Goal: Information Seeking & Learning: Learn about a topic

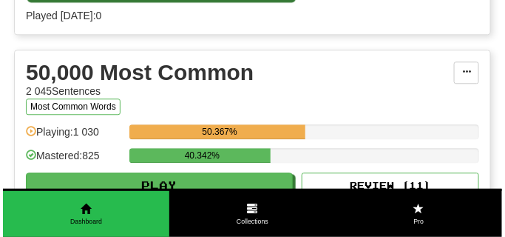
scroll to position [1664, 0]
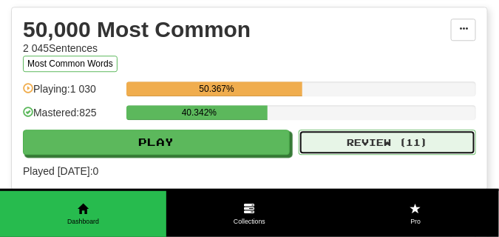
click at [334, 146] on button "Review ( 11 )" at bounding box center [388, 141] width 178 height 25
select select "**"
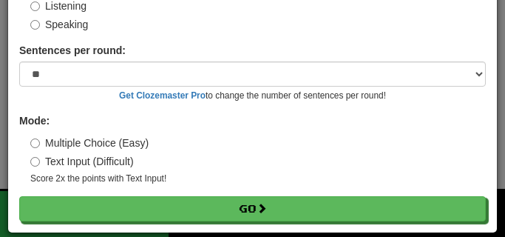
scroll to position [138, 0]
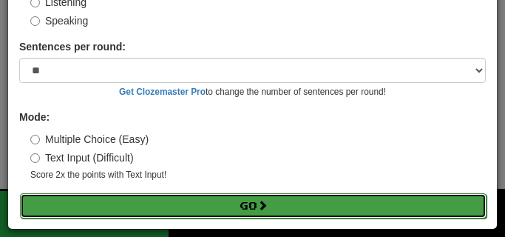
click at [197, 212] on button "Go" at bounding box center [253, 205] width 467 height 25
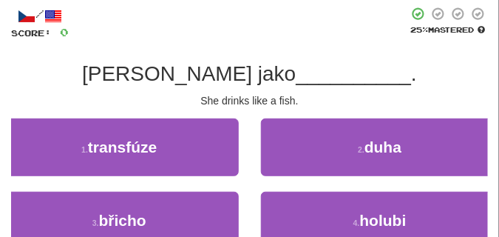
scroll to position [74, 0]
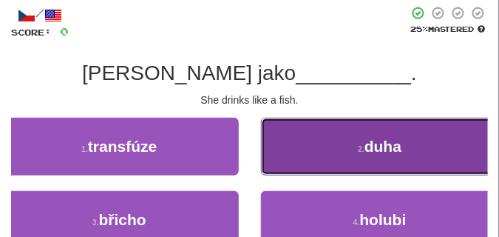
click at [281, 141] on button "2 . duha" at bounding box center [380, 147] width 239 height 58
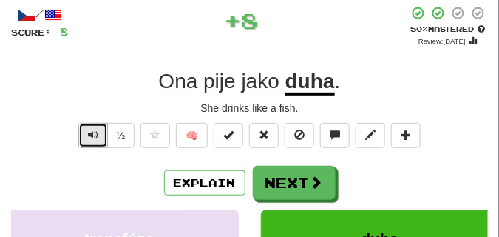
click at [88, 133] on span "Text-to-speech controls" at bounding box center [93, 134] width 10 height 10
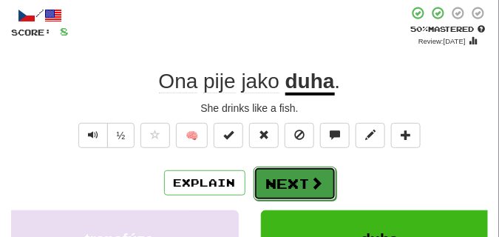
click at [270, 175] on button "Next" at bounding box center [295, 183] width 83 height 34
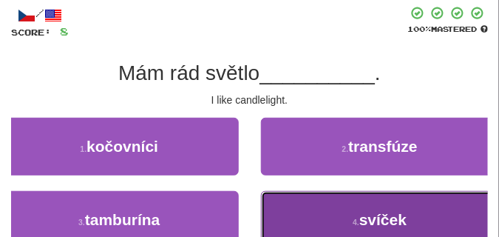
click at [376, 207] on button "4 . svíček" at bounding box center [380, 220] width 239 height 58
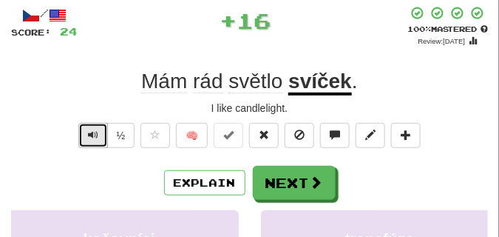
click at [97, 134] on span "Text-to-speech controls" at bounding box center [93, 134] width 10 height 10
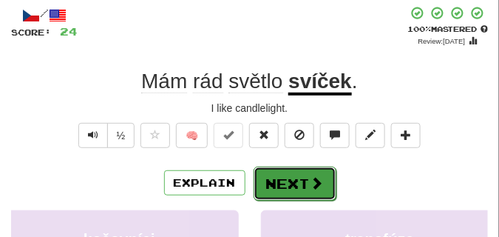
click at [269, 177] on button "Next" at bounding box center [295, 183] width 83 height 34
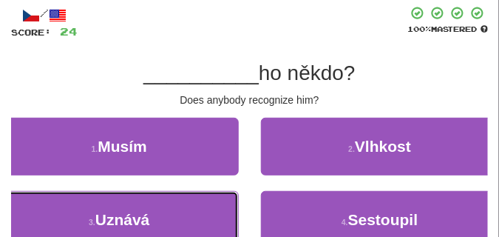
click at [141, 204] on button "3 . Uznává" at bounding box center [119, 220] width 239 height 58
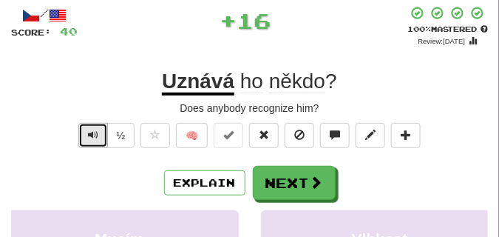
click at [90, 129] on span "Text-to-speech controls" at bounding box center [93, 134] width 10 height 10
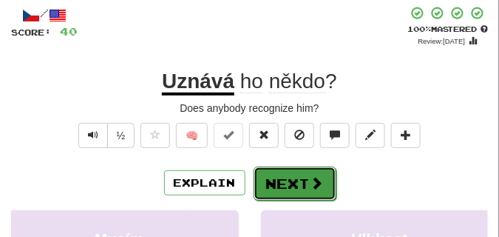
click at [308, 171] on button "Next" at bounding box center [295, 183] width 83 height 34
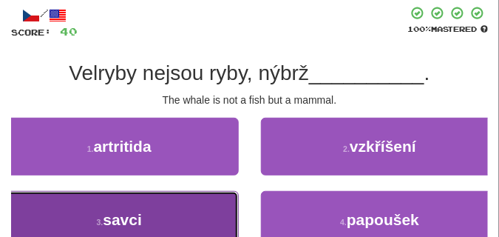
click at [160, 210] on button "3 . savci" at bounding box center [119, 220] width 239 height 58
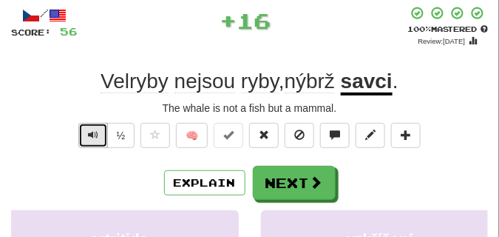
click at [85, 129] on button "Text-to-speech controls" at bounding box center [93, 135] width 30 height 25
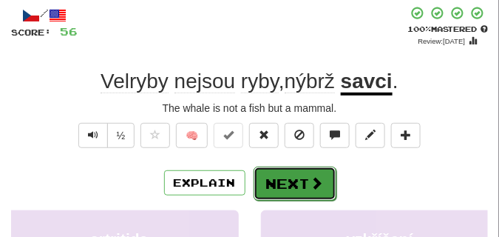
click at [321, 168] on button "Next" at bounding box center [295, 183] width 83 height 34
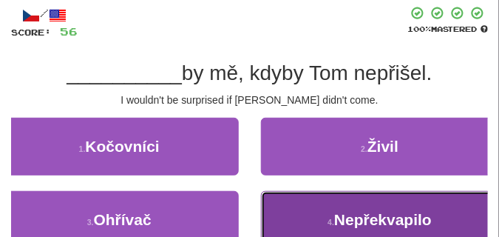
click at [326, 203] on button "4 . Nepřekvapilo" at bounding box center [380, 220] width 239 height 58
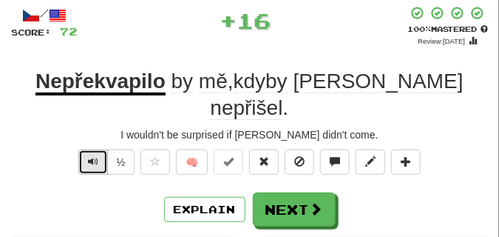
click at [95, 156] on span "Text-to-speech controls" at bounding box center [93, 161] width 10 height 10
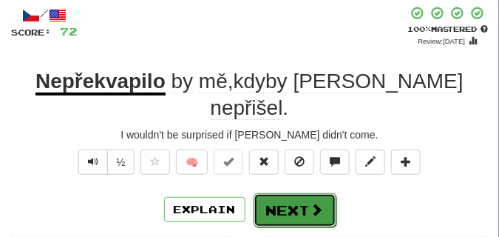
click at [310, 193] on button "Next" at bounding box center [295, 210] width 83 height 34
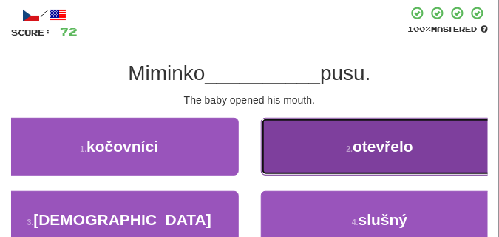
click at [325, 149] on button "2 . otevřelo" at bounding box center [380, 147] width 239 height 58
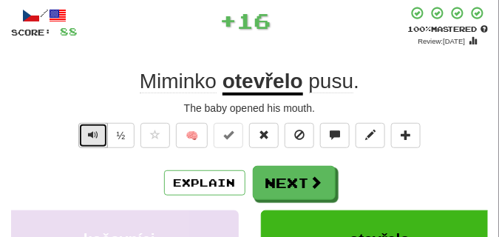
click at [98, 136] on button "Text-to-speech controls" at bounding box center [93, 135] width 30 height 25
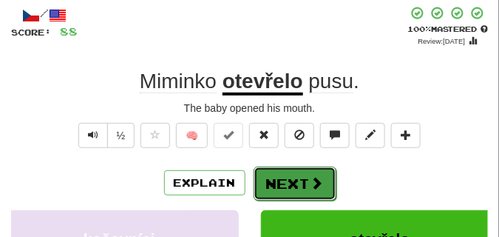
click at [268, 171] on button "Next" at bounding box center [295, 183] width 83 height 34
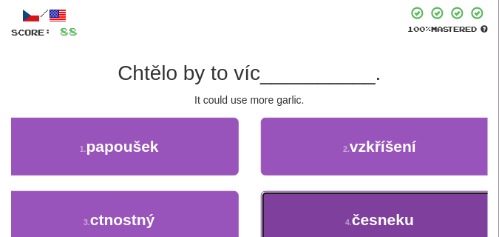
click at [310, 198] on button "4 . česneku" at bounding box center [380, 220] width 239 height 58
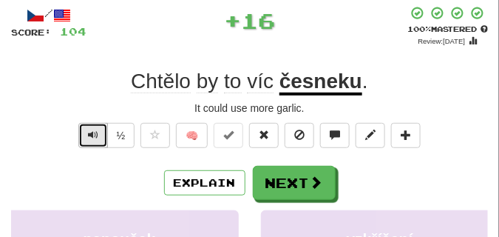
click at [91, 130] on span "Text-to-speech controls" at bounding box center [93, 134] width 10 height 10
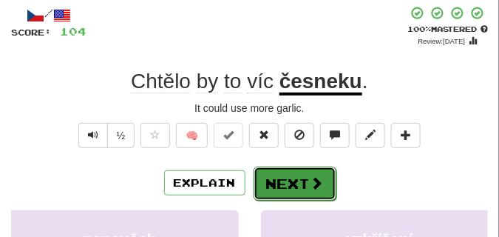
click at [295, 168] on button "Next" at bounding box center [295, 183] width 83 height 34
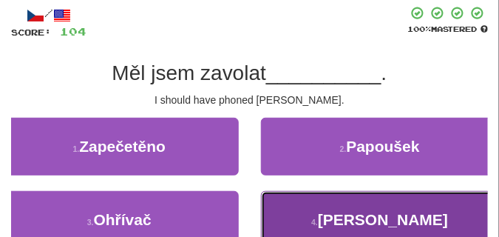
click at [305, 214] on button "4 . Mikeovi" at bounding box center [380, 220] width 239 height 58
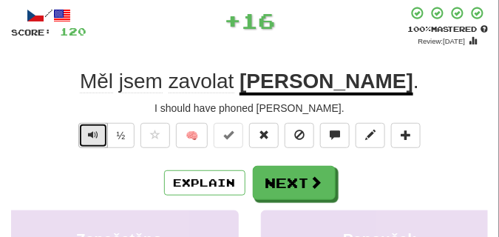
click at [91, 135] on span "Text-to-speech controls" at bounding box center [93, 134] width 10 height 10
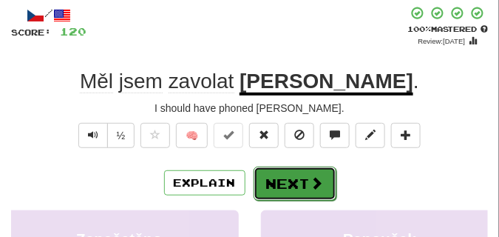
click at [278, 172] on button "Next" at bounding box center [295, 183] width 83 height 34
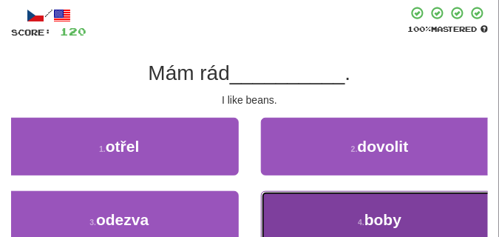
click at [334, 196] on button "4 . boby" at bounding box center [380, 220] width 239 height 58
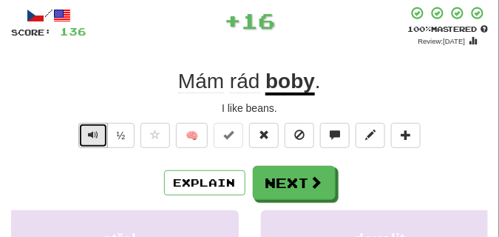
click at [98, 132] on button "Text-to-speech controls" at bounding box center [93, 135] width 30 height 25
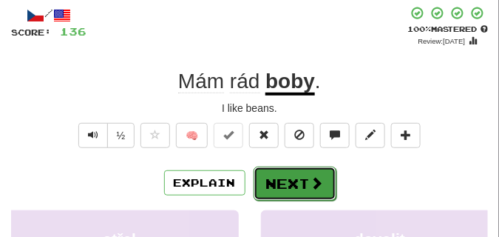
click at [332, 176] on button "Next" at bounding box center [295, 183] width 83 height 34
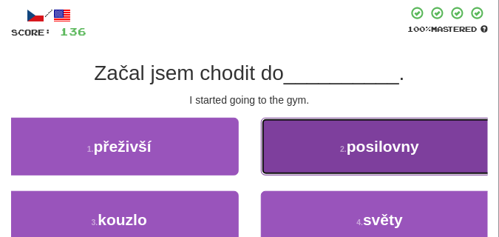
click at [266, 128] on button "2 . posilovny" at bounding box center [380, 147] width 239 height 58
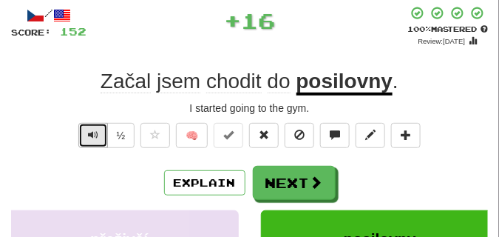
click at [92, 130] on span "Text-to-speech controls" at bounding box center [93, 134] width 10 height 10
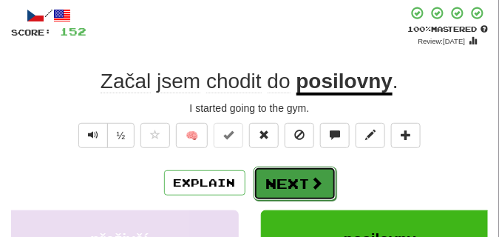
click at [295, 172] on button "Next" at bounding box center [295, 183] width 83 height 34
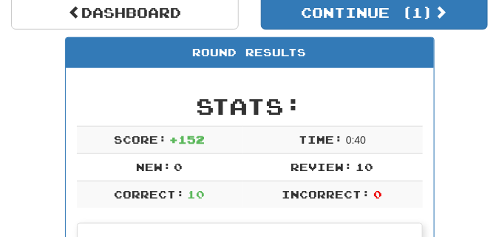
scroll to position [102, 0]
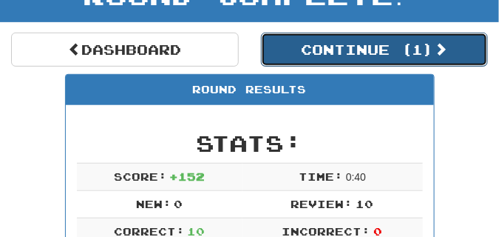
click at [319, 50] on button "Continue ( 1 )" at bounding box center [375, 50] width 228 height 34
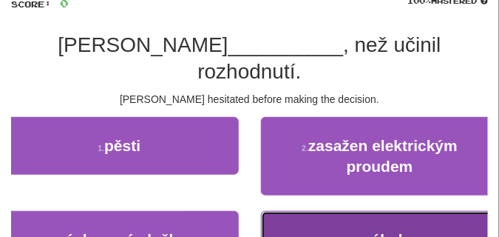
click at [321, 212] on button "4 . váhal" at bounding box center [380, 240] width 239 height 58
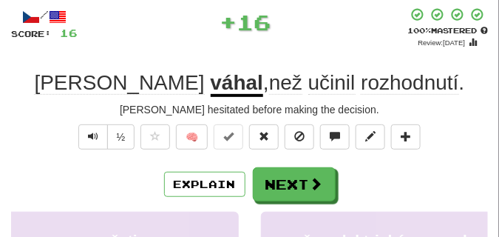
scroll to position [0, 0]
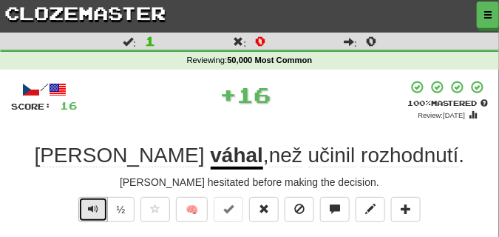
click at [92, 206] on span "Text-to-speech controls" at bounding box center [93, 208] width 10 height 10
click at [91, 206] on span "Text-to-speech controls" at bounding box center [93, 208] width 10 height 10
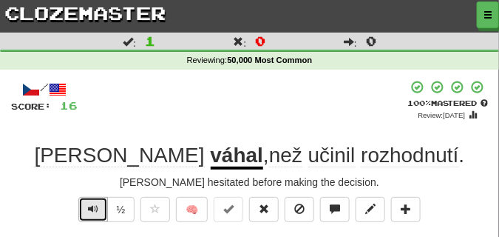
scroll to position [37, 0]
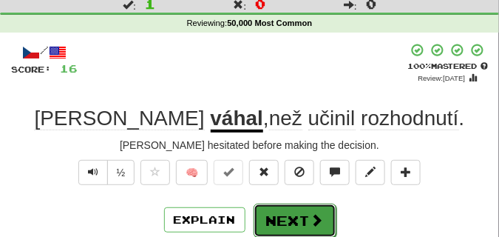
click at [274, 216] on button "Next" at bounding box center [295, 220] width 83 height 34
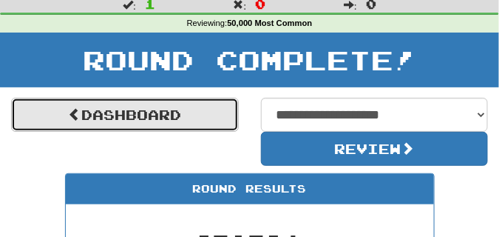
click at [225, 116] on link "Dashboard" at bounding box center [125, 115] width 228 height 34
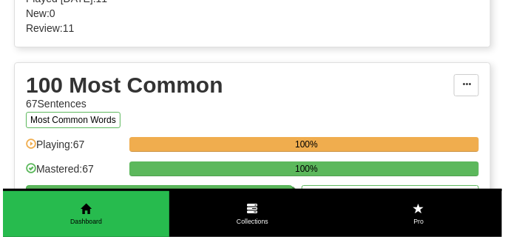
scroll to position [1682, 0]
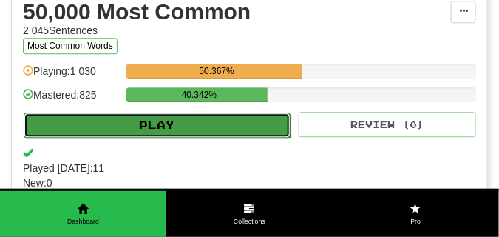
click at [200, 121] on button "Play" at bounding box center [157, 124] width 267 height 25
select select "**"
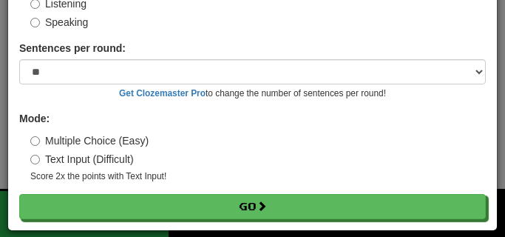
scroll to position [125, 0]
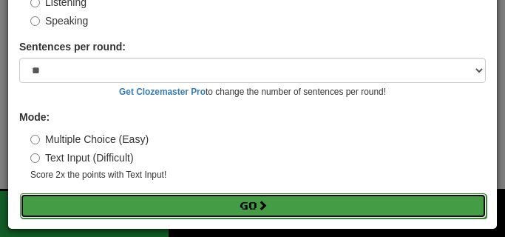
click at [229, 207] on button "Go" at bounding box center [253, 205] width 467 height 25
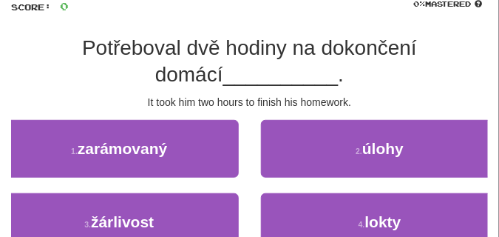
scroll to position [111, 0]
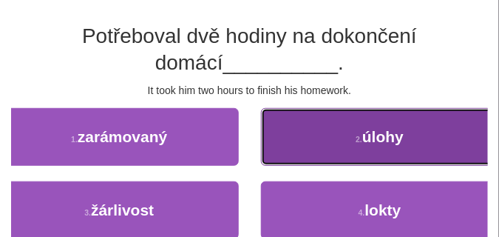
click at [314, 132] on button "2 . úlohy" at bounding box center [380, 137] width 239 height 58
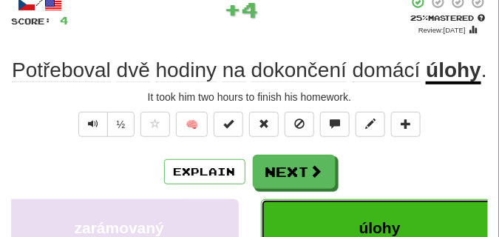
scroll to position [74, 0]
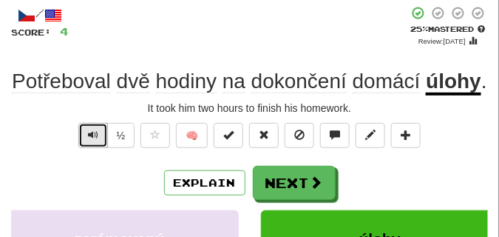
click at [93, 133] on span "Text-to-speech controls" at bounding box center [93, 134] width 10 height 10
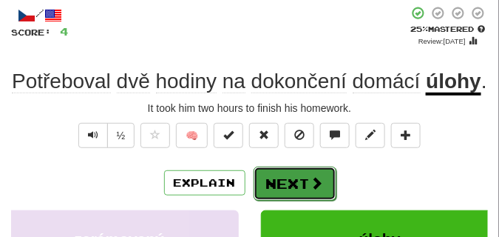
click at [264, 171] on button "Next" at bounding box center [295, 183] width 83 height 34
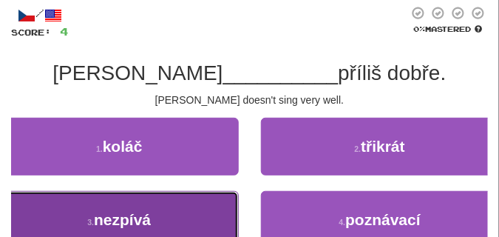
click at [179, 202] on button "3 . nezpívá" at bounding box center [119, 220] width 239 height 58
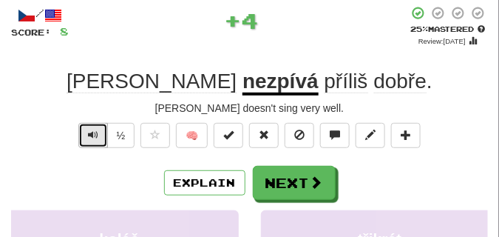
click at [88, 132] on span "Text-to-speech controls" at bounding box center [93, 134] width 10 height 10
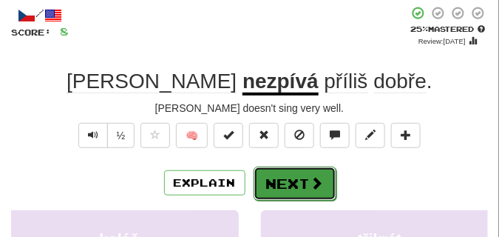
click at [286, 170] on button "Next" at bounding box center [295, 183] width 83 height 34
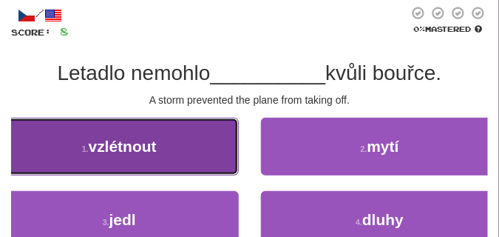
click at [206, 163] on button "1 . vzlétnout" at bounding box center [119, 147] width 239 height 58
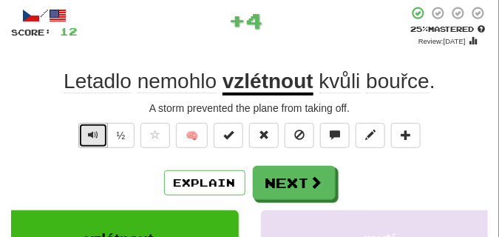
click at [90, 138] on span "Text-to-speech controls" at bounding box center [93, 134] width 10 height 10
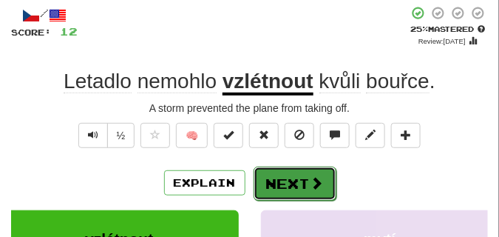
click at [267, 169] on button "Next" at bounding box center [295, 183] width 83 height 34
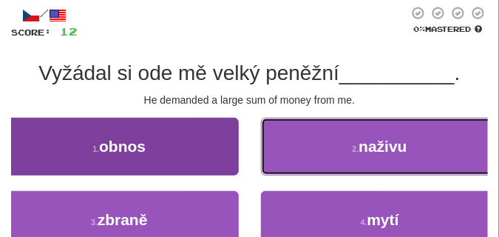
drag, startPoint x: 267, startPoint y: 169, endPoint x: 165, endPoint y: 160, distance: 102.5
click at [165, 160] on div "1 . obnos 2 . naživu" at bounding box center [249, 154] width 521 height 73
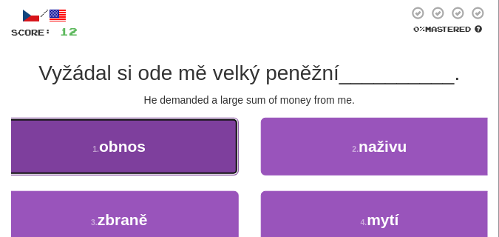
click at [165, 160] on button "1 . obnos" at bounding box center [119, 147] width 239 height 58
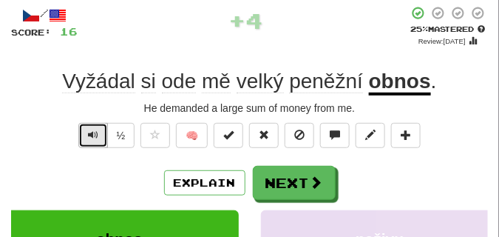
click at [98, 140] on button "Text-to-speech controls" at bounding box center [93, 135] width 30 height 25
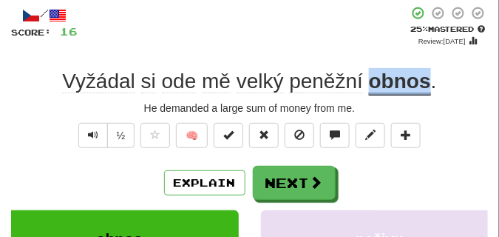
drag, startPoint x: 368, startPoint y: 86, endPoint x: 427, endPoint y: 82, distance: 59.3
click at [427, 82] on div "Vyžádal si ode mě velký peněžní obnos ." at bounding box center [249, 81] width 477 height 27
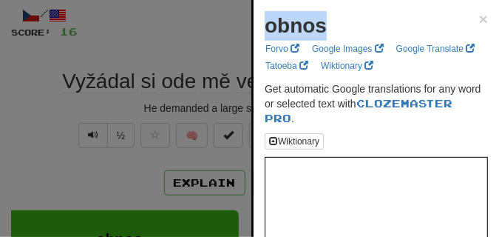
drag, startPoint x: 267, startPoint y: 24, endPoint x: 339, endPoint y: 32, distance: 72.9
click at [339, 32] on div "obnos ×" at bounding box center [376, 26] width 223 height 30
copy strong "obnos"
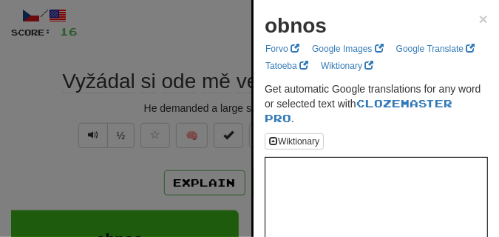
click at [101, 107] on div at bounding box center [249, 118] width 499 height 237
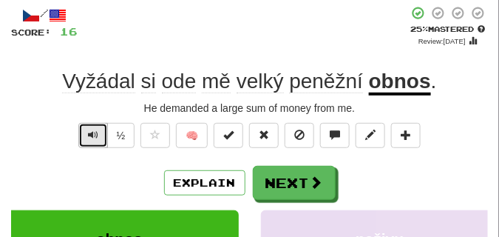
click at [89, 139] on span "Text-to-speech controls" at bounding box center [93, 134] width 10 height 10
